Goal: Navigation & Orientation: Go to known website

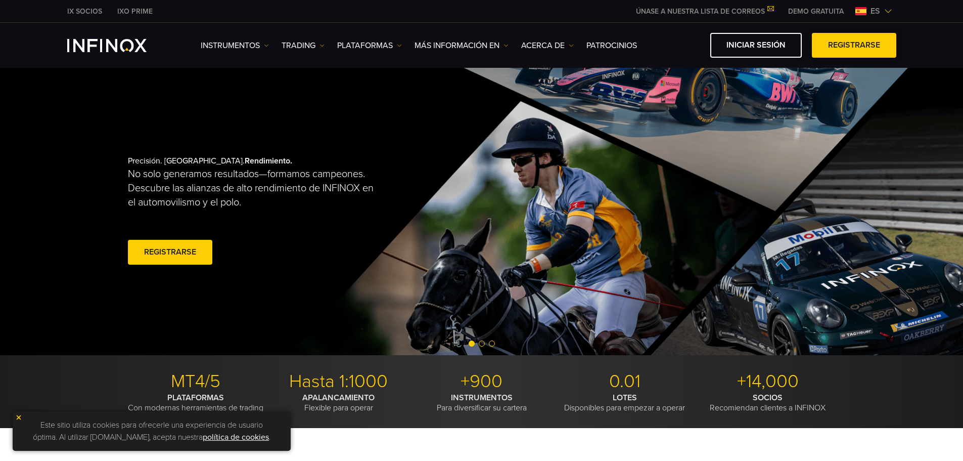
click at [854, 46] on span at bounding box center [854, 46] width 0 height 0
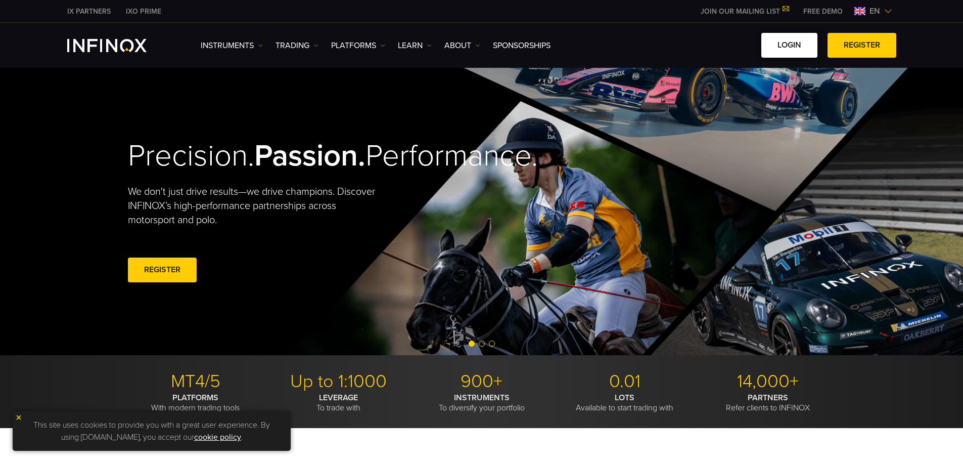
click at [796, 43] on link "LOGIN" at bounding box center [790, 45] width 56 height 25
